Goal: Obtain resource: Download file/media

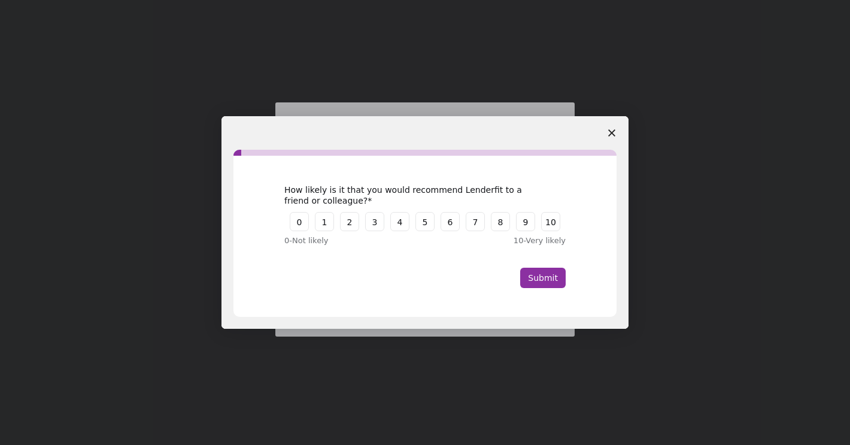
click at [618, 122] on span "Close survey" at bounding box center [612, 133] width 34 height 34
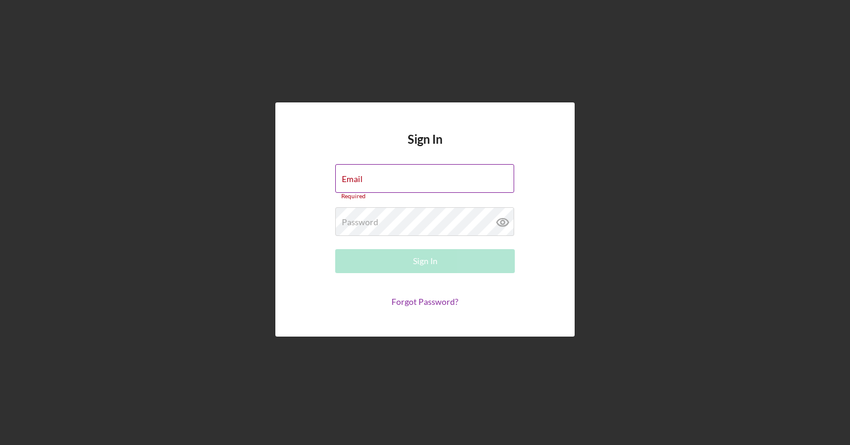
click at [434, 182] on div "Email Required" at bounding box center [425, 182] width 180 height 36
type input "[EMAIL_ADDRESS][DOMAIN_NAME]"
click at [425, 258] on button "Sign In" at bounding box center [425, 261] width 180 height 24
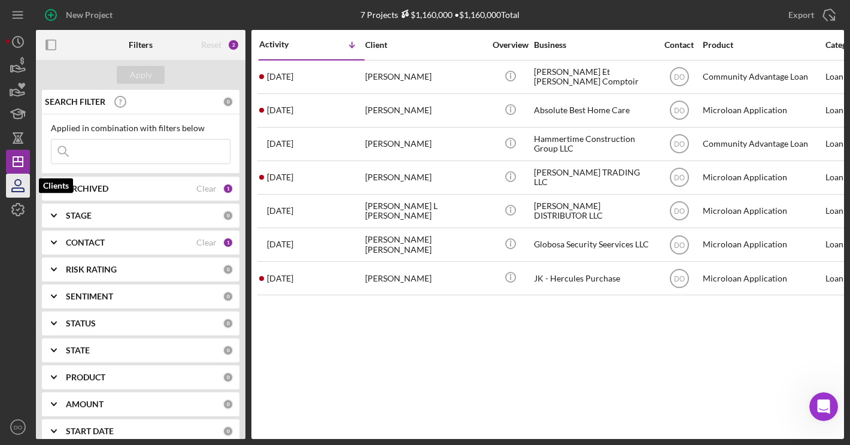
click at [7, 189] on icon "button" at bounding box center [18, 186] width 30 height 30
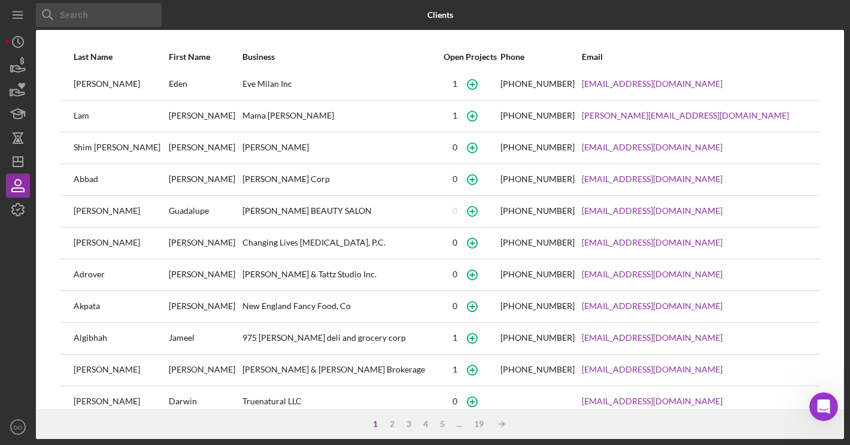
scroll to position [51, 0]
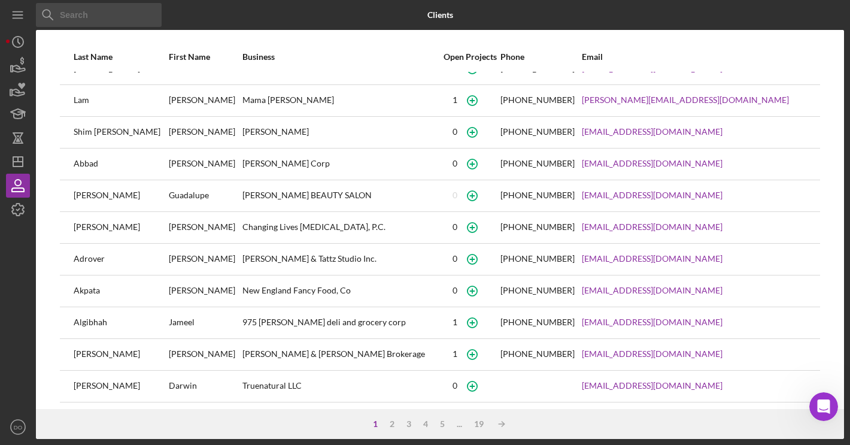
click at [98, 14] on input at bounding box center [99, 15] width 126 height 24
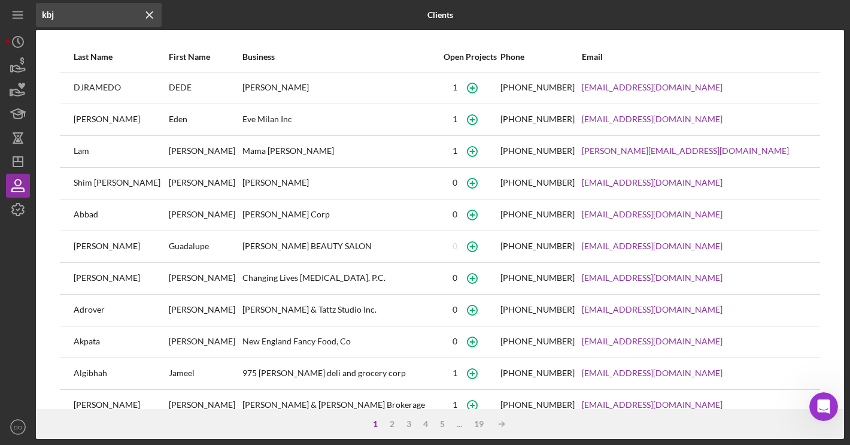
type input "kbj"
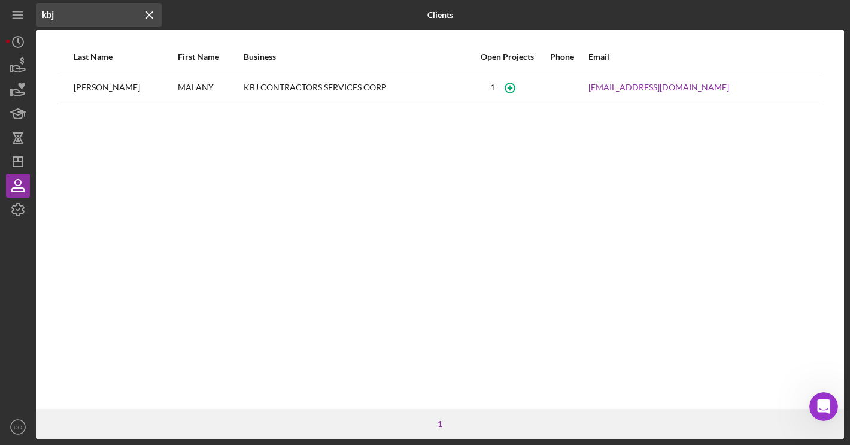
click at [220, 81] on div "MALANY" at bounding box center [210, 88] width 64 height 30
click at [244, 87] on div "KBJ CONTRACTORS SERVICES CORP" at bounding box center [355, 88] width 222 height 30
click at [523, 87] on icon "button" at bounding box center [509, 87] width 27 height 27
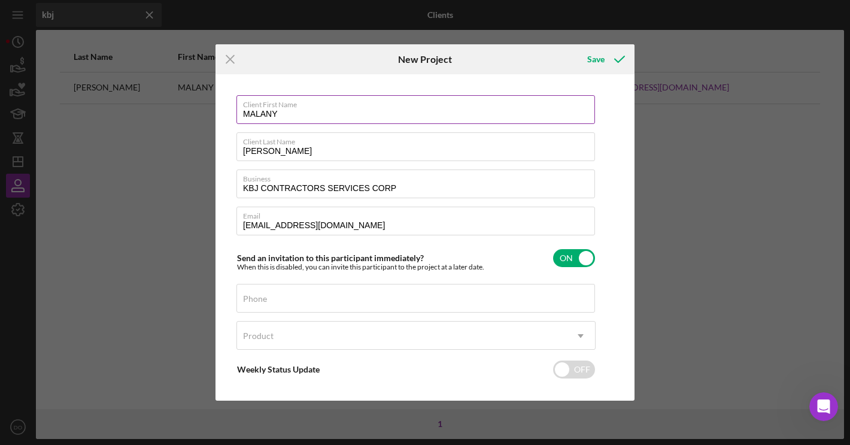
scroll to position [51, 0]
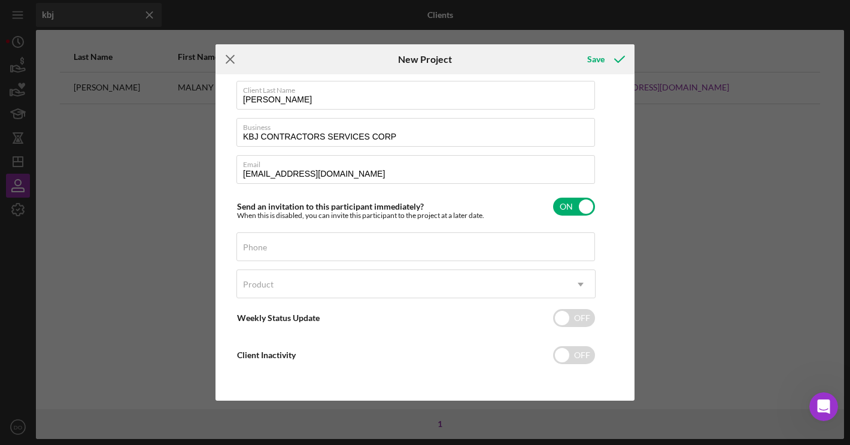
click at [230, 60] on line at bounding box center [230, 60] width 8 height 8
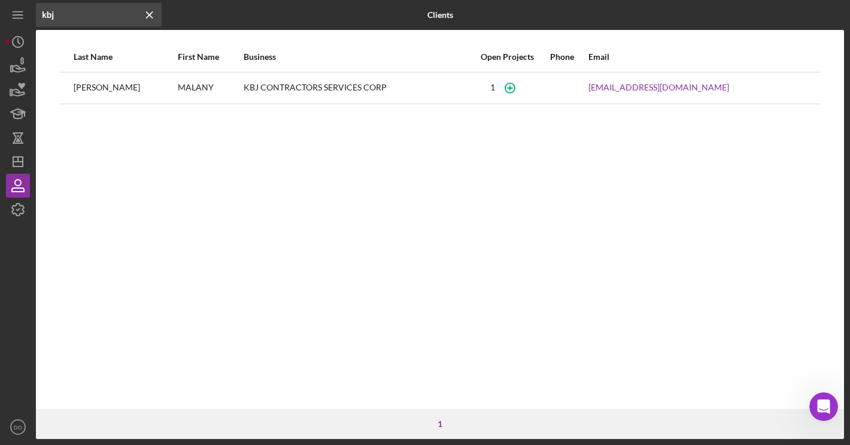
click at [244, 87] on div "KBJ CONTRACTORS SERVICES CORP" at bounding box center [355, 88] width 222 height 30
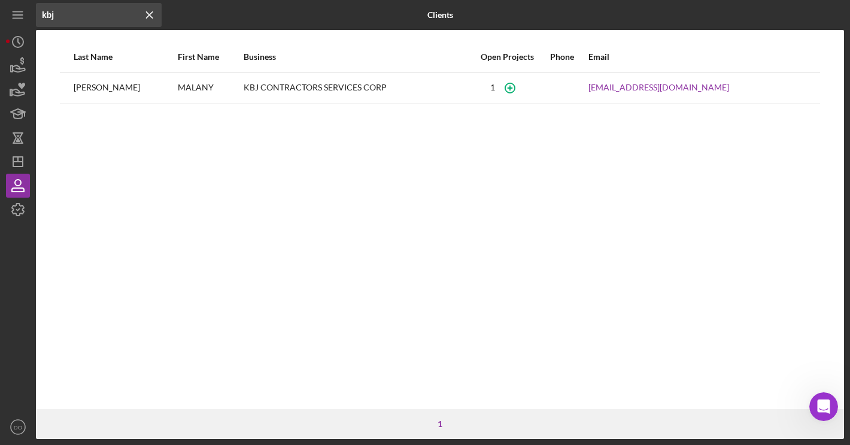
click at [93, 86] on div "[PERSON_NAME]" at bounding box center [125, 88] width 103 height 30
click at [153, 8] on icon "Icon/Menu Close" at bounding box center [150, 15] width 24 height 24
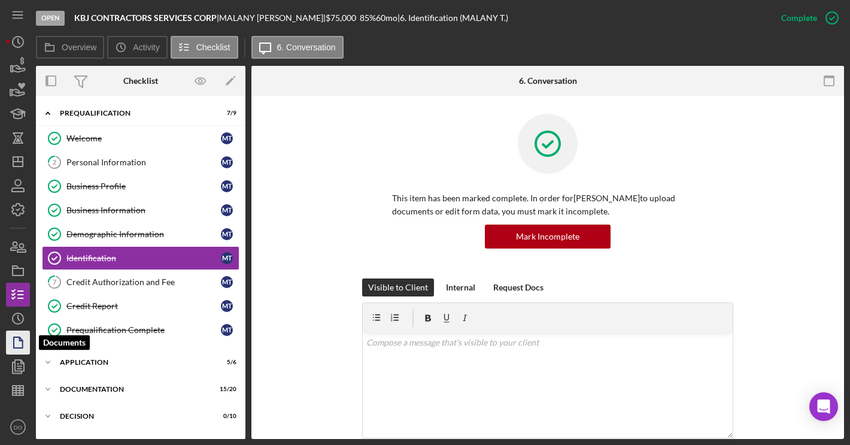
click at [24, 339] on icon "button" at bounding box center [18, 342] width 30 height 30
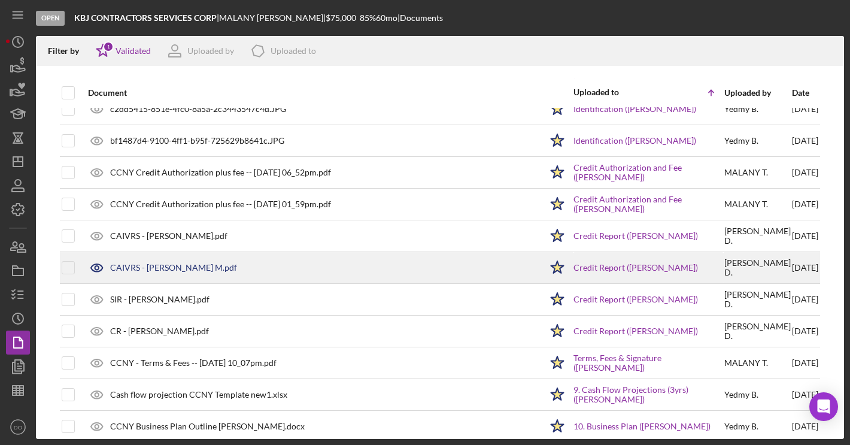
scroll to position [118, 0]
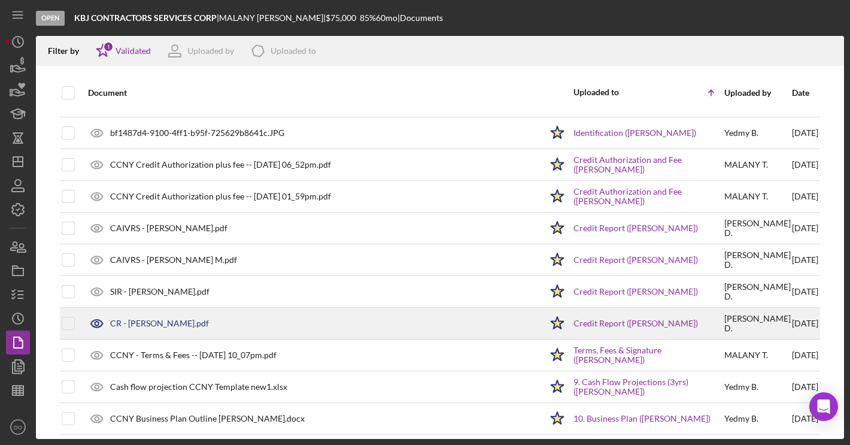
click at [172, 325] on div "CR - Taveras Melany.pdf" at bounding box center [159, 324] width 99 height 10
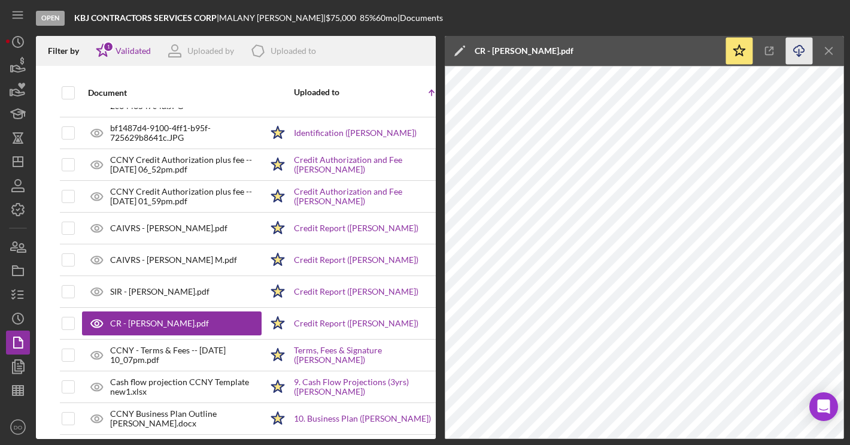
click at [803, 48] on icon "button" at bounding box center [799, 49] width 10 height 7
click at [826, 50] on icon "Icon/Menu Close" at bounding box center [829, 51] width 27 height 27
